Goal: Information Seeking & Learning: Learn about a topic

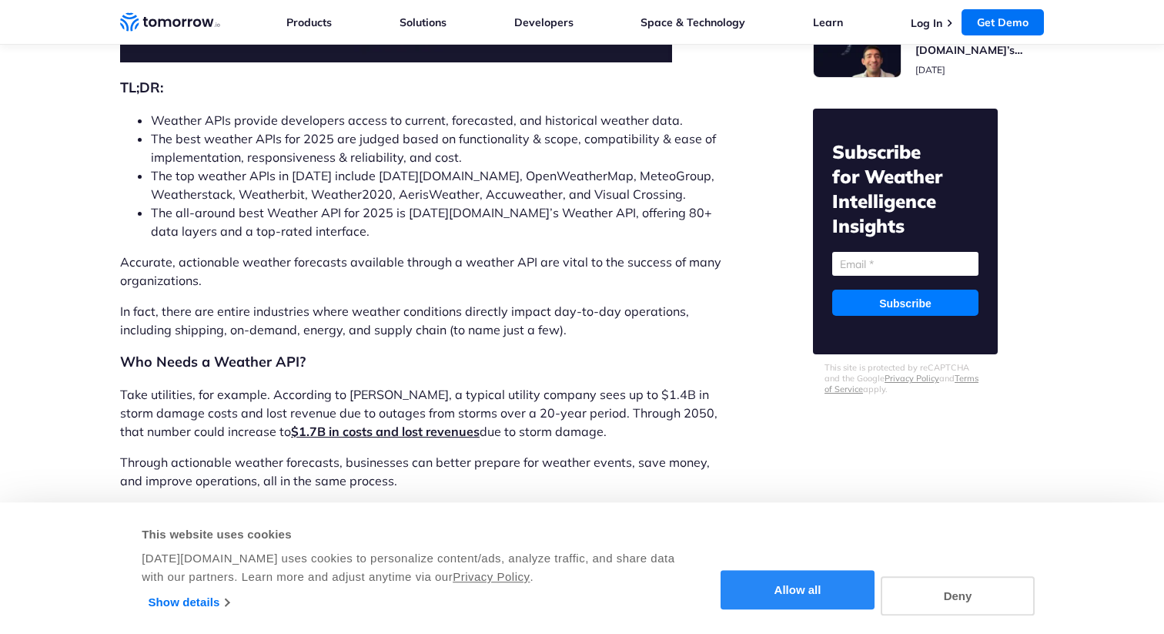
click at [852, 587] on button "Allow all" at bounding box center [798, 590] width 154 height 39
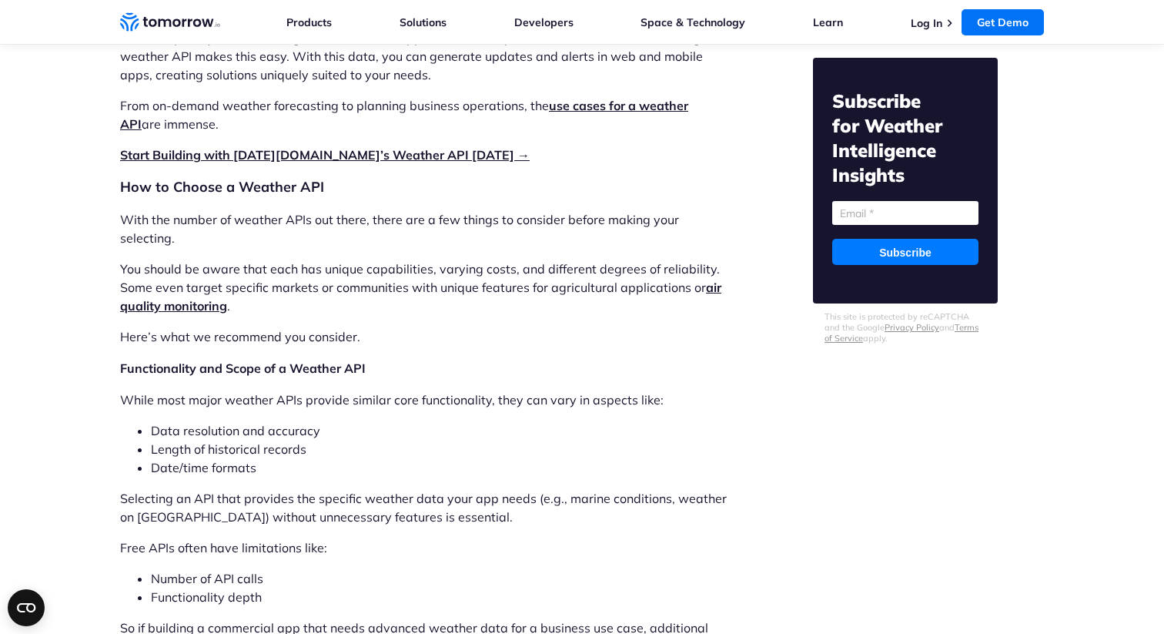
scroll to position [2012, 0]
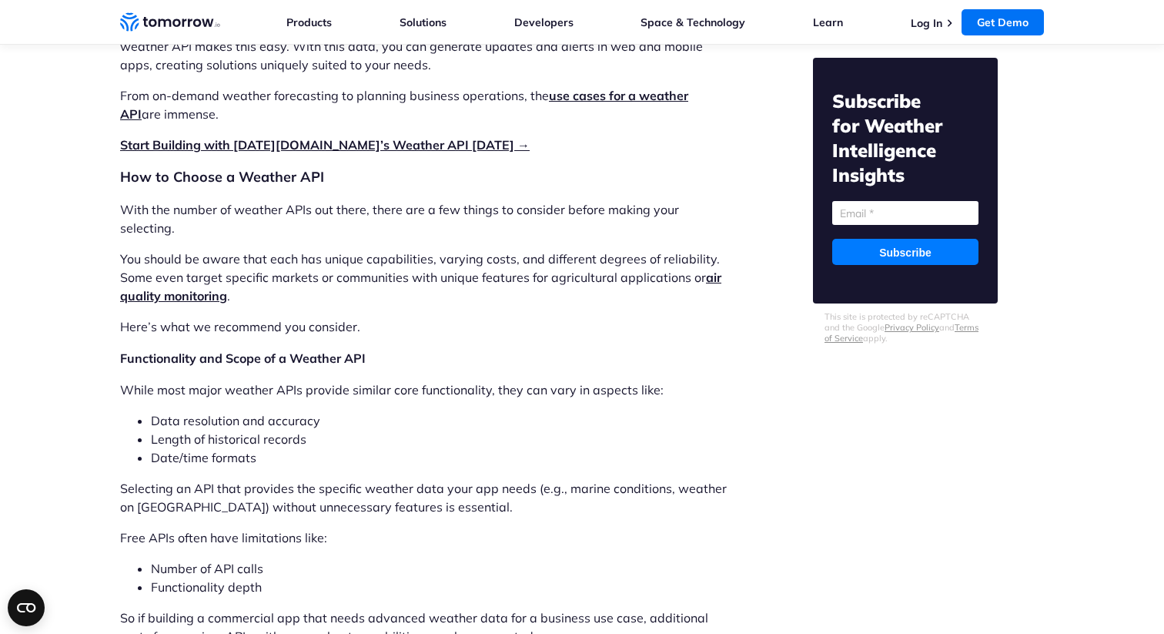
click at [392, 142] on link "Start Building with [DATE][DOMAIN_NAME]’s Weather API [DATE] →" at bounding box center [325, 144] width 410 height 15
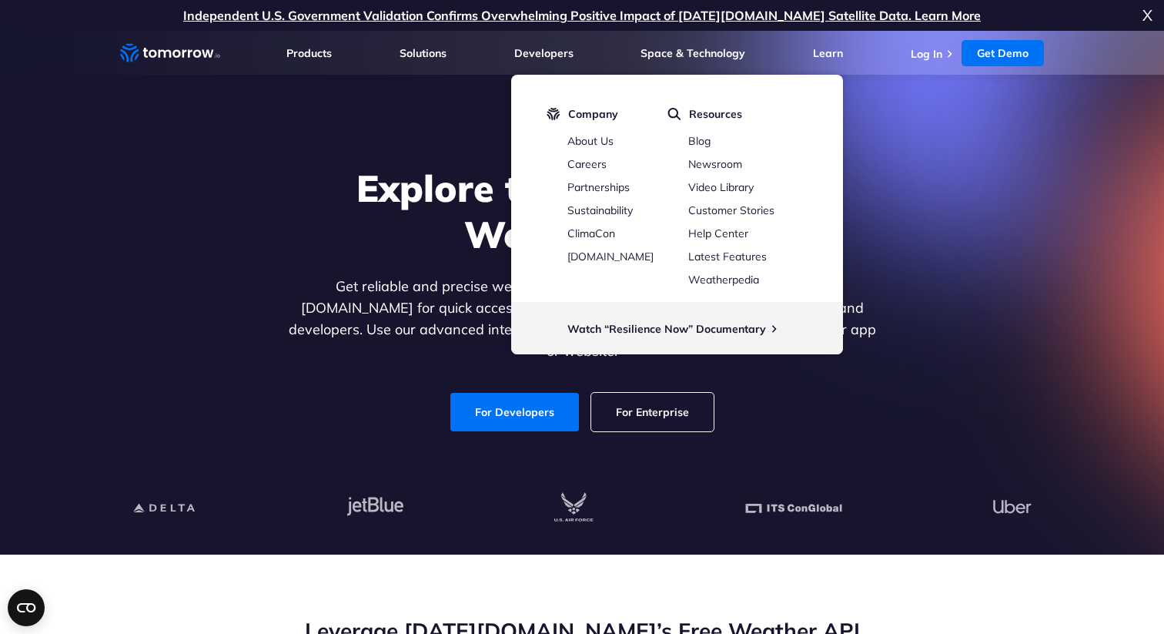
click at [1025, 221] on div "Explore the World’s Best Weather API Get reliable and precise weather data thro…" at bounding box center [582, 298] width 949 height 327
click at [500, 393] on link "For Developers" at bounding box center [514, 412] width 129 height 38
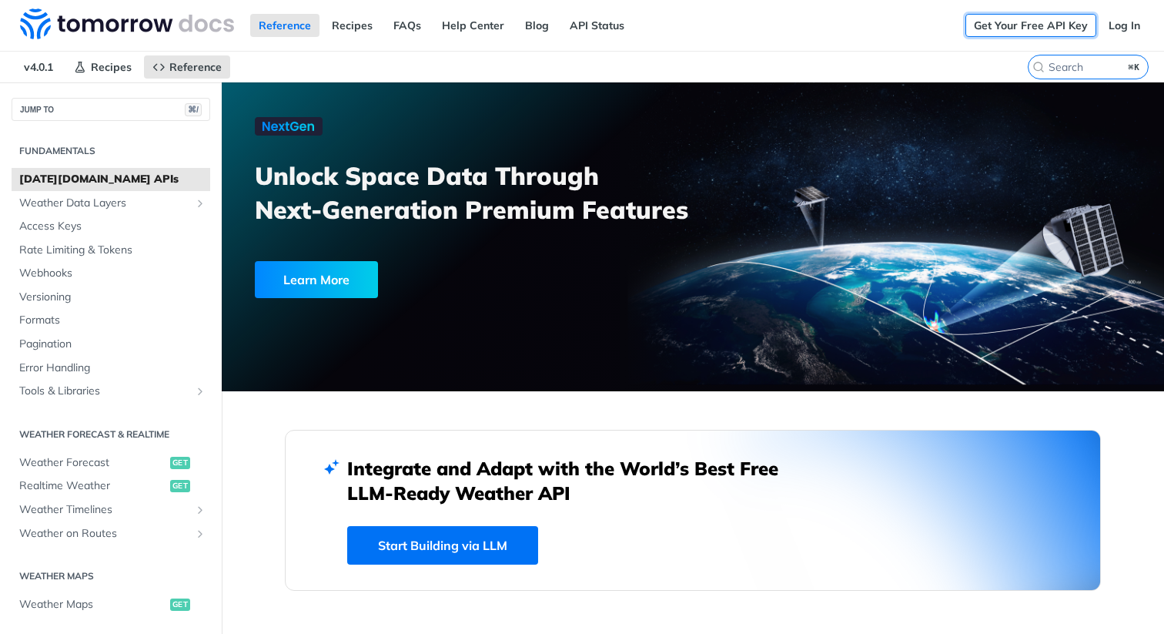
click at [1053, 23] on link "Get Your Free API Key" at bounding box center [1031, 25] width 131 height 23
click at [109, 482] on span "Realtime Weather" at bounding box center [92, 485] width 147 height 15
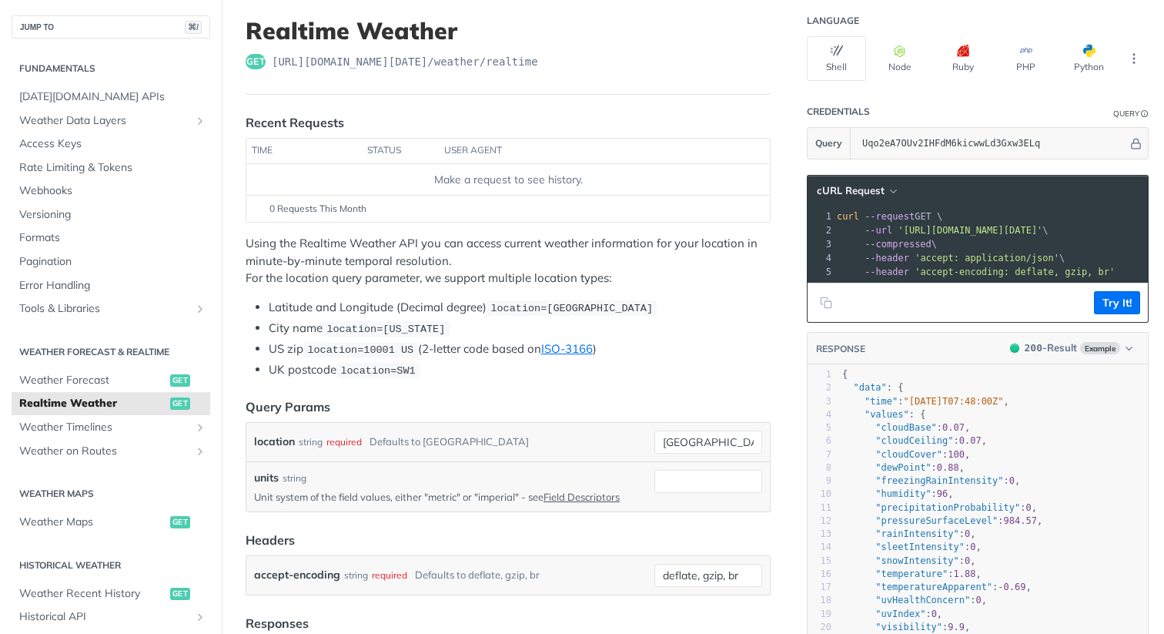
scroll to position [90, 0]
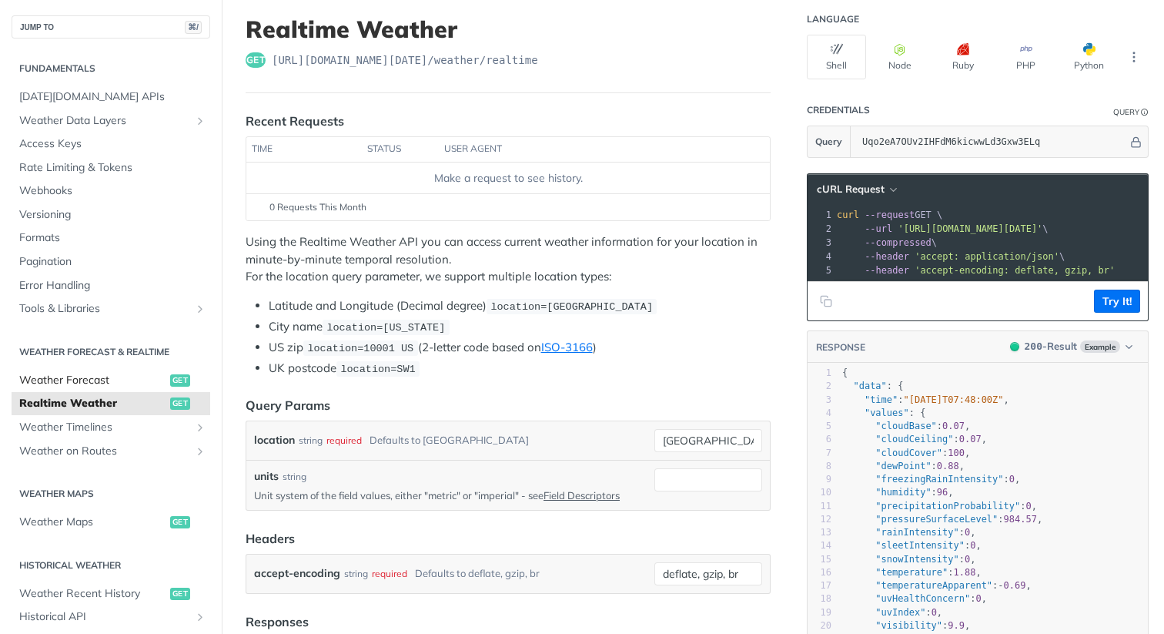
click at [107, 379] on span "Weather Forecast" at bounding box center [92, 380] width 147 height 15
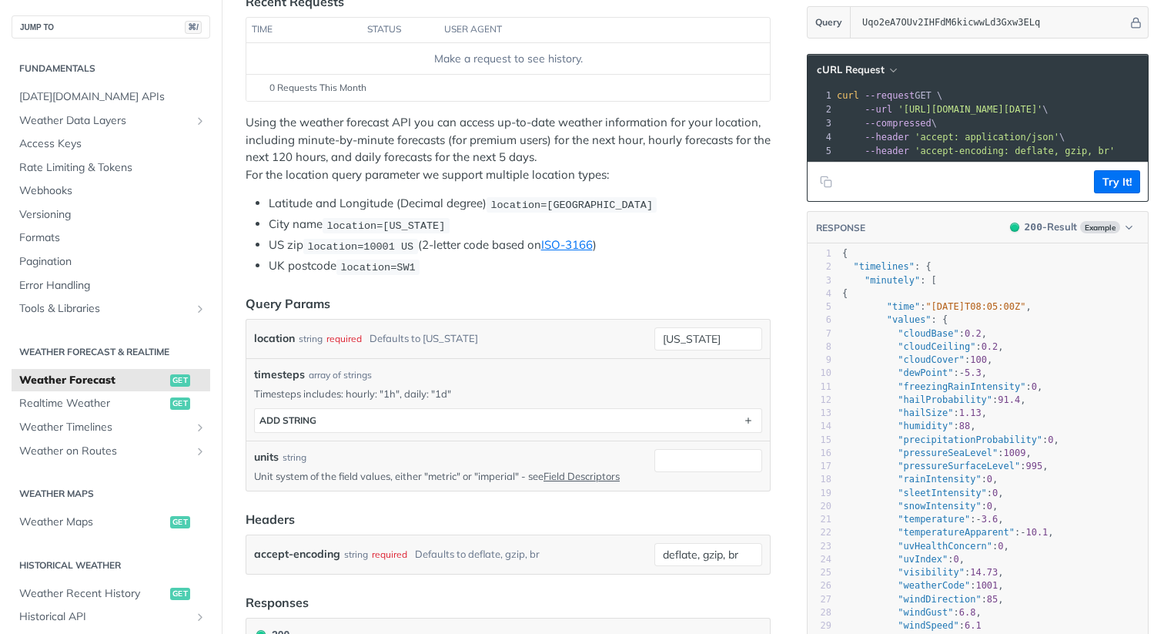
scroll to position [191, 0]
